Goal: Find specific page/section: Find specific page/section

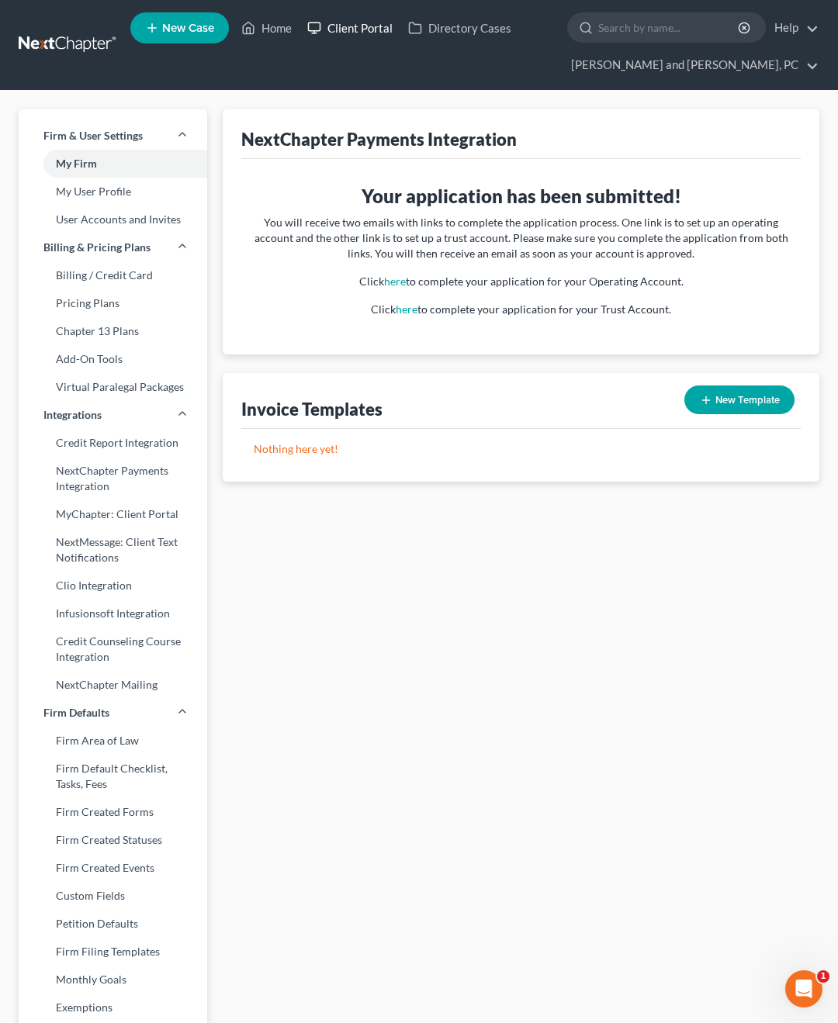
click at [329, 28] on link "Client Portal" at bounding box center [349, 28] width 101 height 28
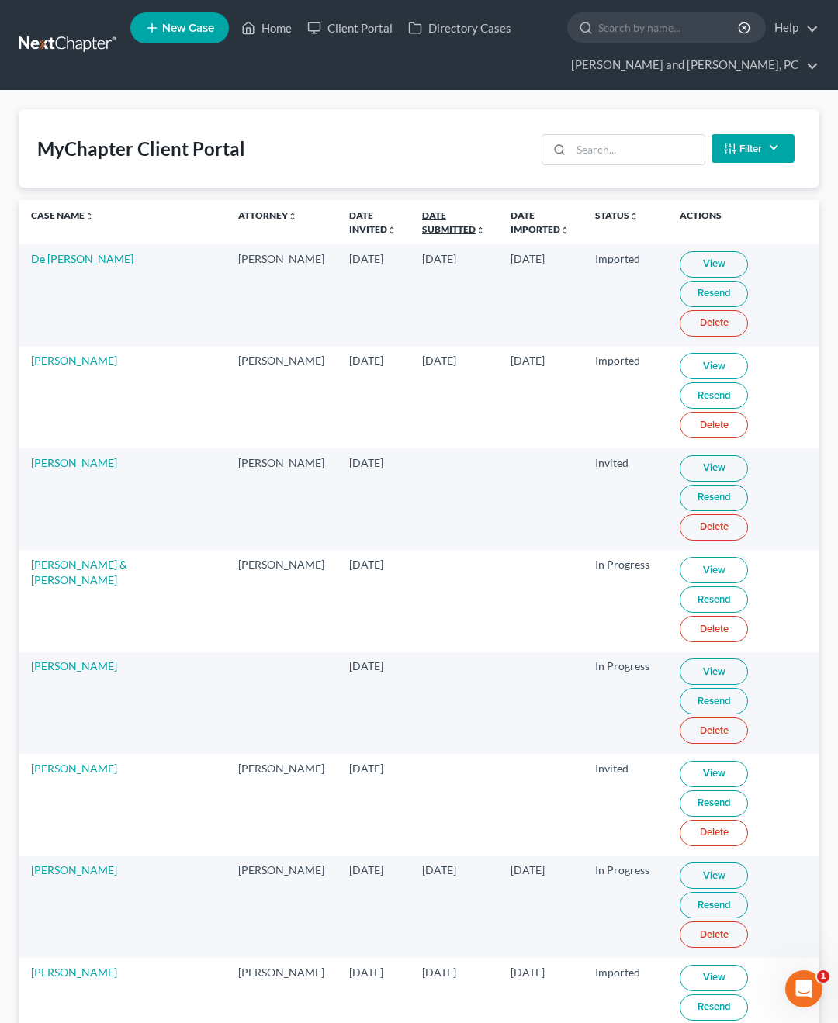
click at [422, 227] on link "Date Submitted unfold_more expand_more expand_less" at bounding box center [453, 221] width 63 height 25
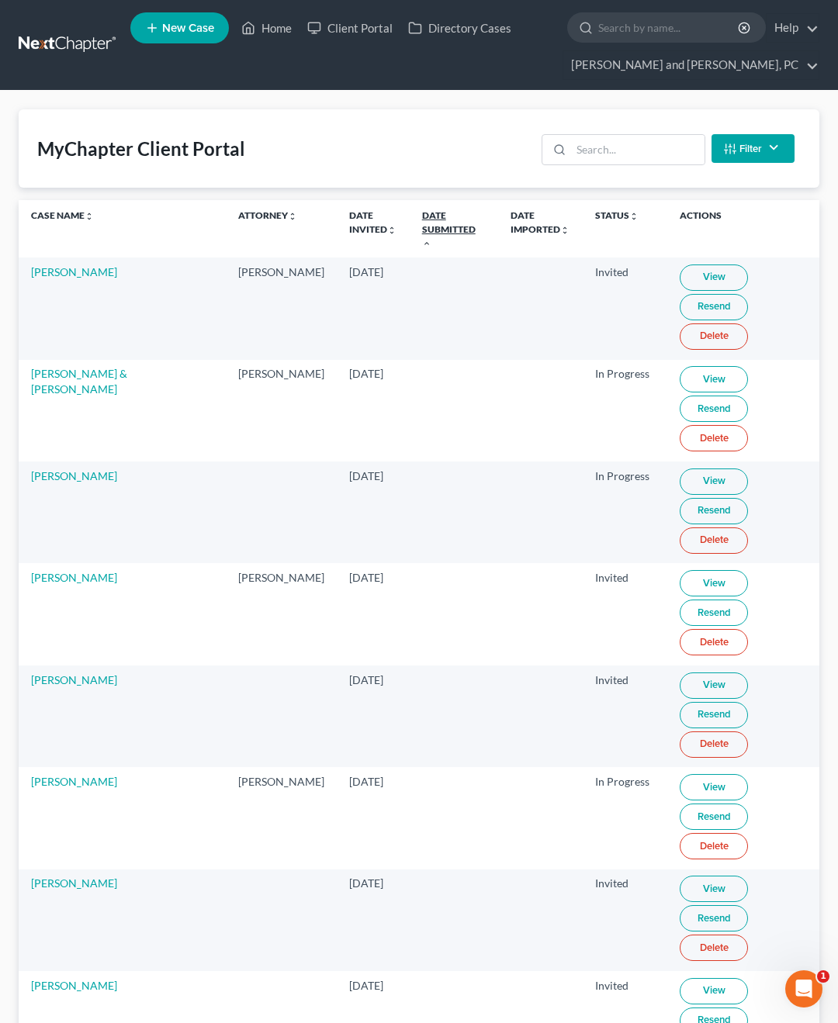
click at [422, 227] on link "Date Submitted unfold_more expand_more expand_less" at bounding box center [449, 228] width 54 height 38
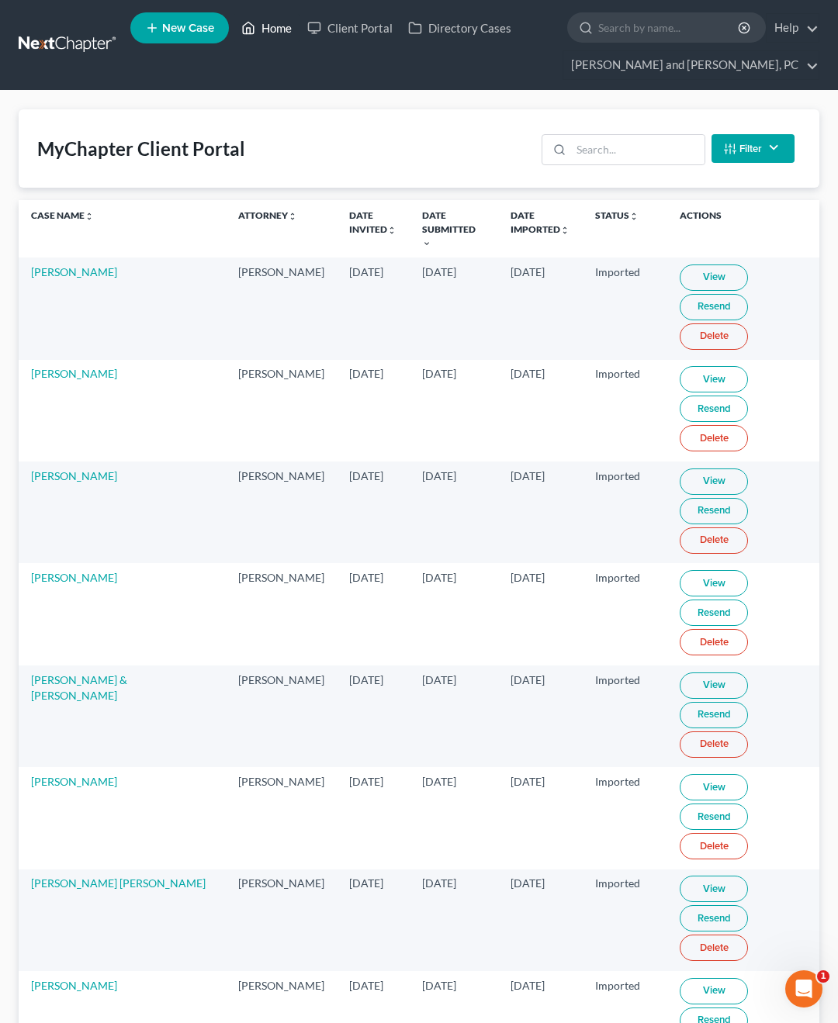
click at [248, 26] on icon at bounding box center [248, 28] width 14 height 19
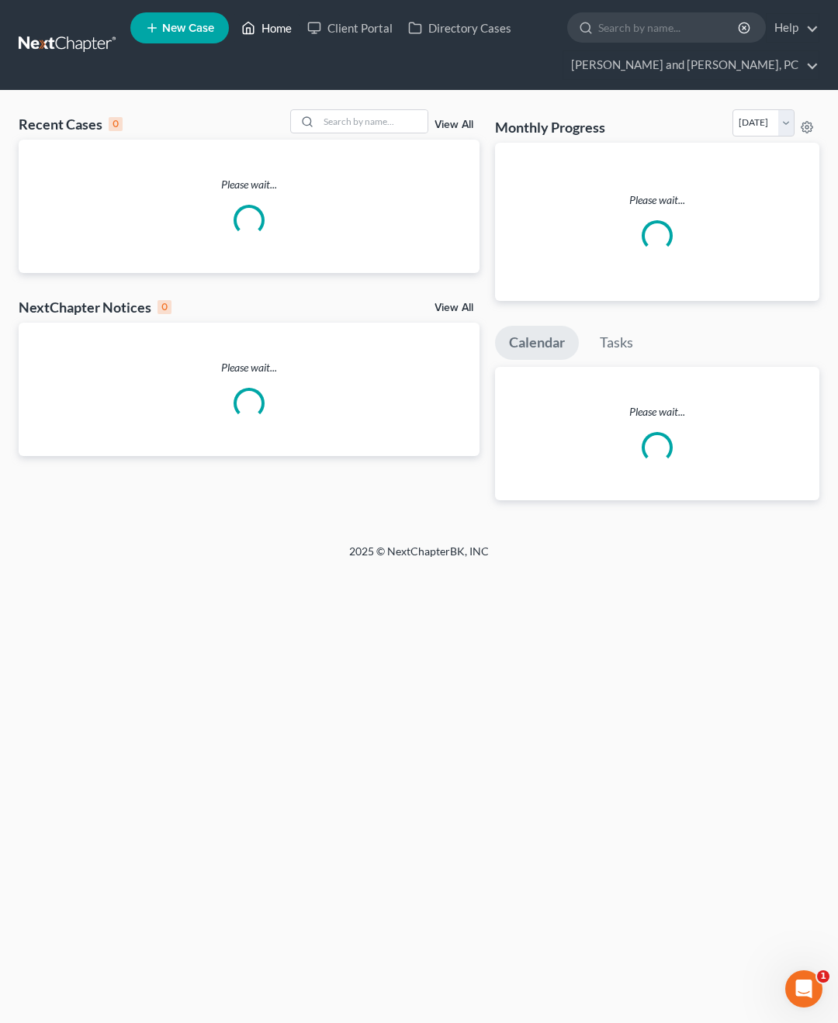
click at [248, 26] on icon at bounding box center [248, 28] width 14 height 19
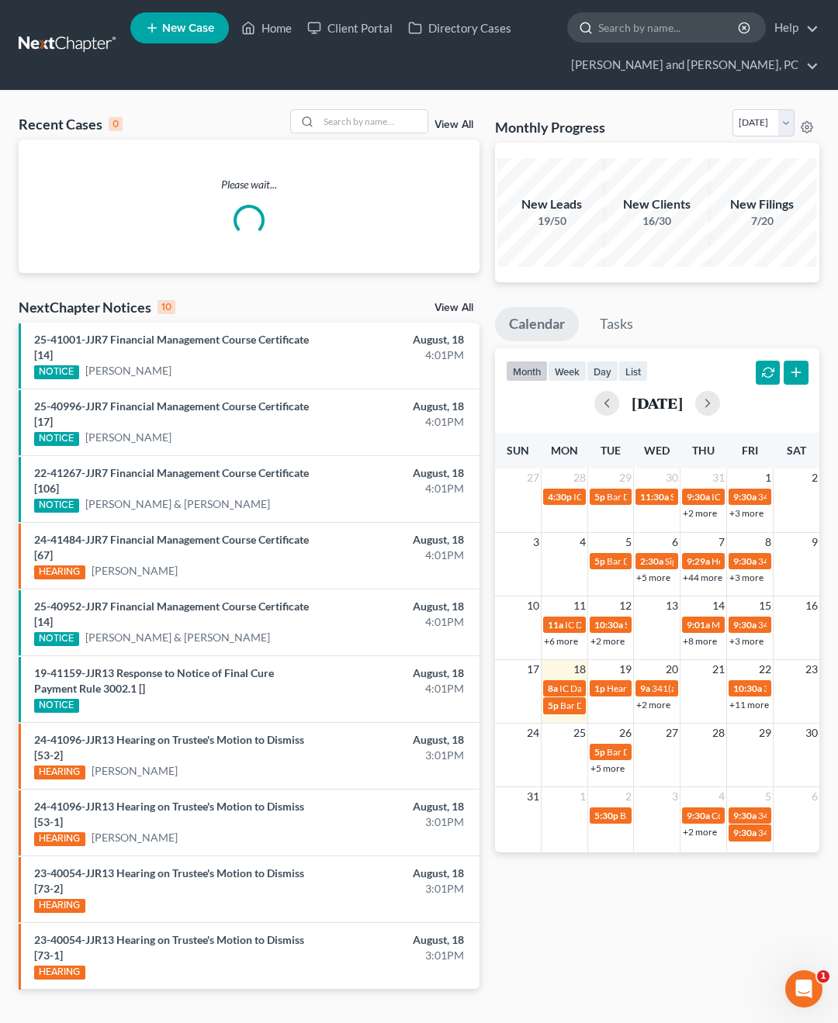
click at [614, 29] on input "search" at bounding box center [669, 27] width 142 height 29
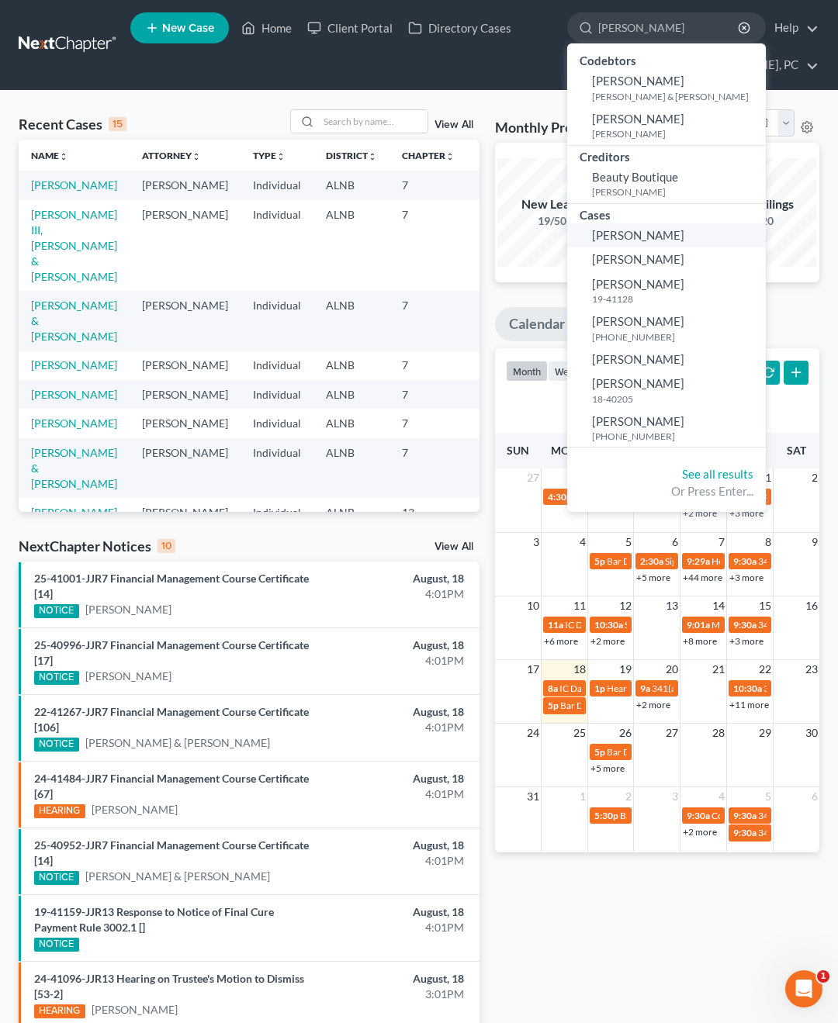
type input "[PERSON_NAME]"
click at [628, 224] on link "[PERSON_NAME]" at bounding box center [666, 235] width 199 height 24
select select "10"
select select "4"
select select "0"
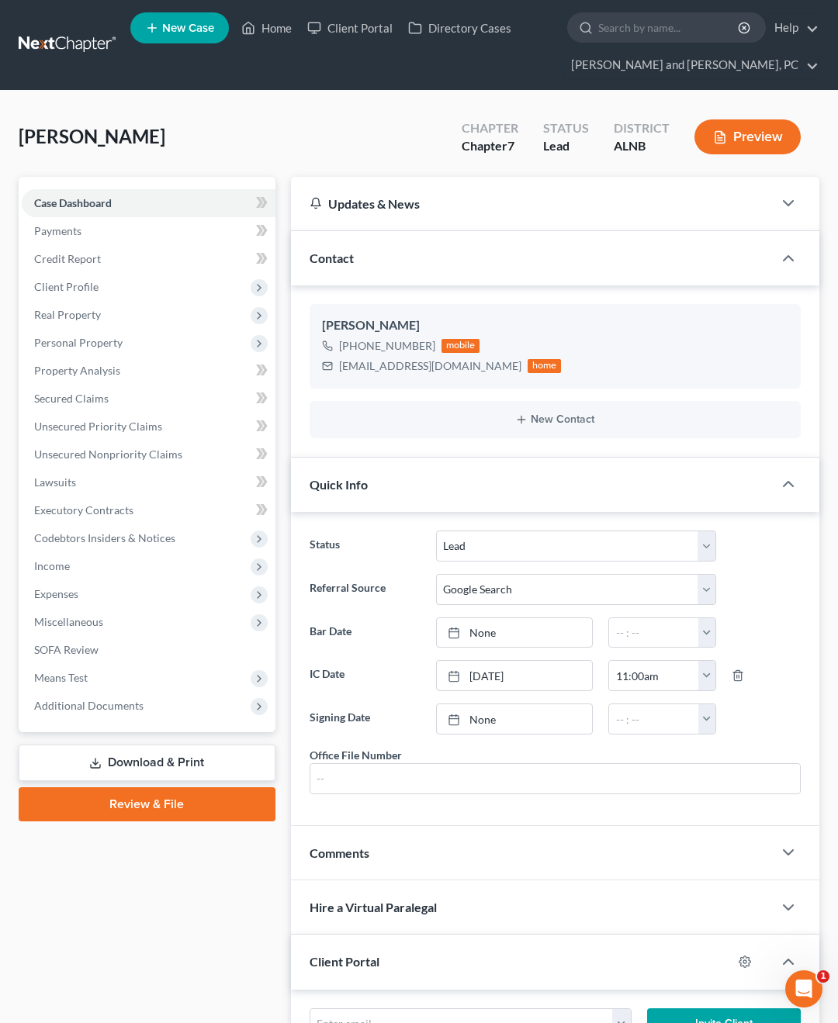
scroll to position [52, 0]
click at [384, 36] on link "Client Portal" at bounding box center [349, 28] width 101 height 28
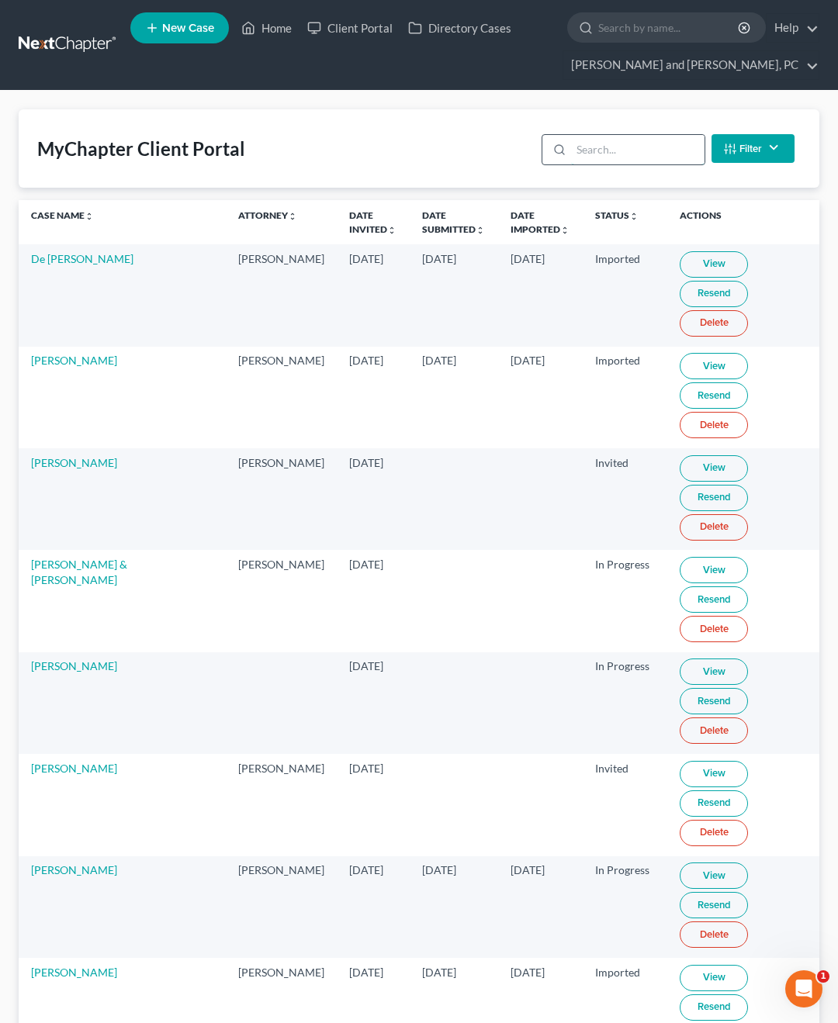
click at [673, 154] on input "search" at bounding box center [637, 149] width 133 height 29
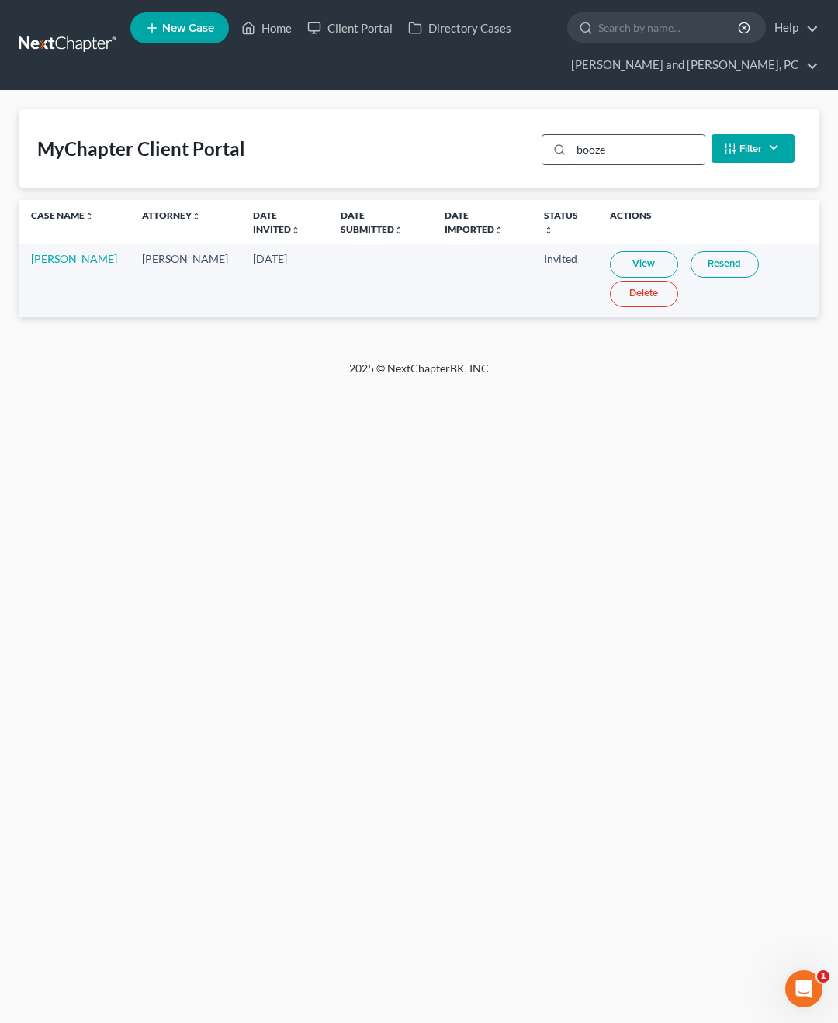
type input "[PERSON_NAME]"
